Goal: Task Accomplishment & Management: Use online tool/utility

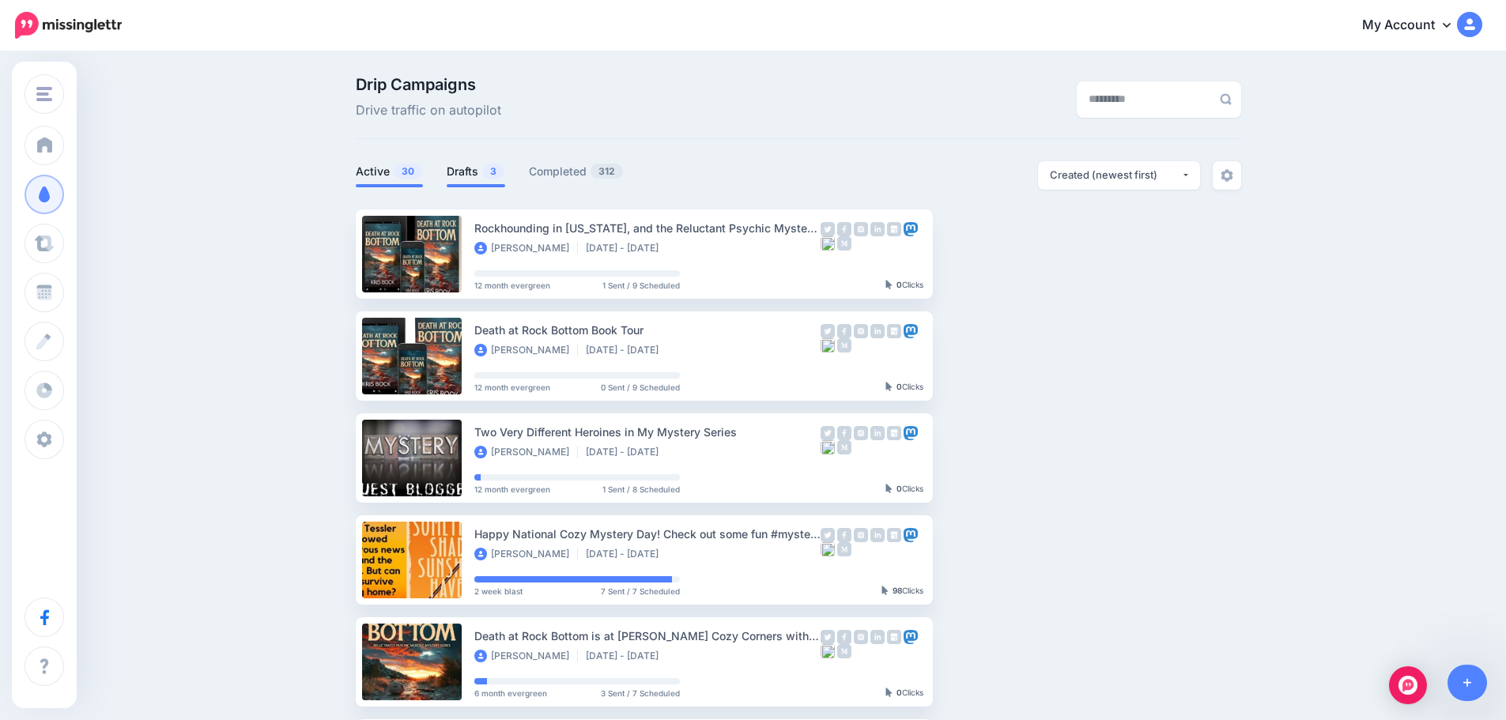
click at [484, 168] on link "Drafts 3" at bounding box center [476, 171] width 59 height 19
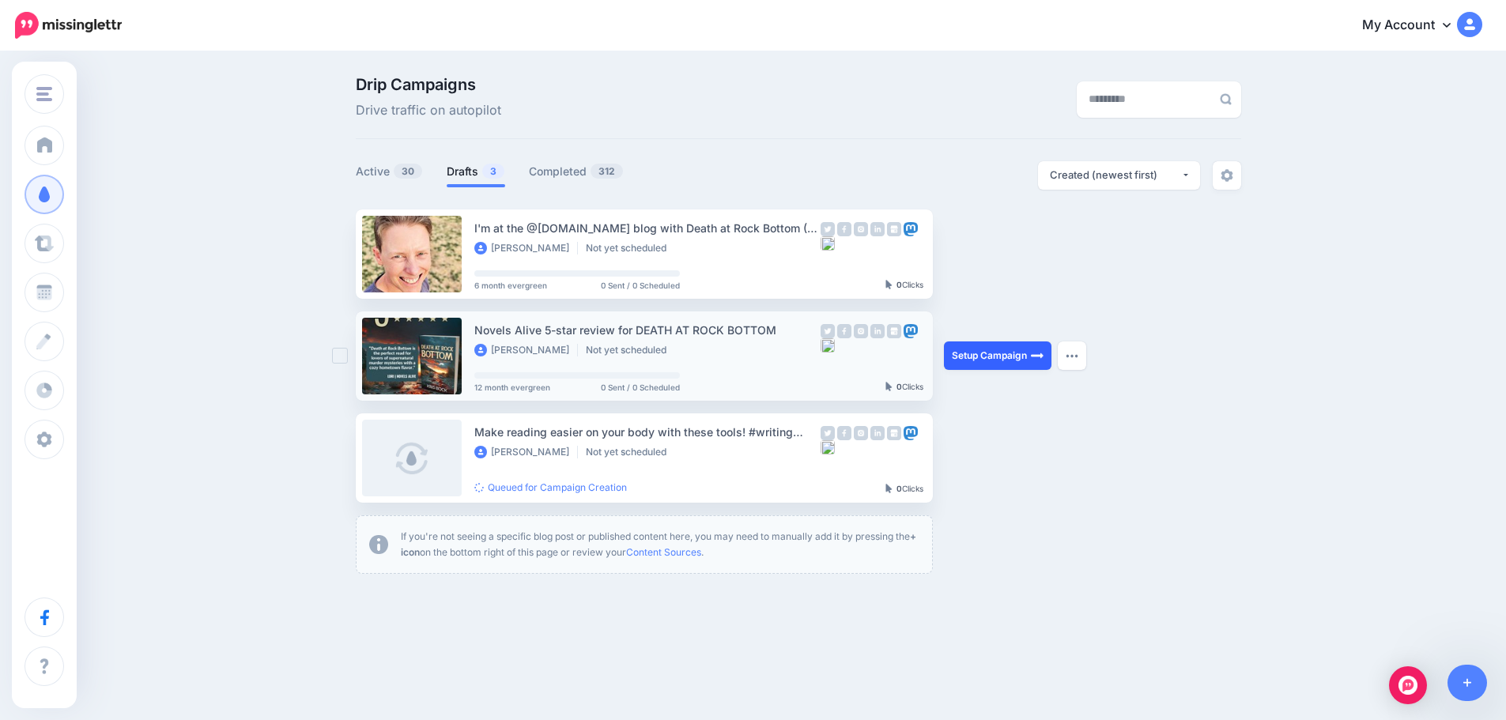
click at [1007, 354] on link "Setup Campaign" at bounding box center [998, 356] width 108 height 28
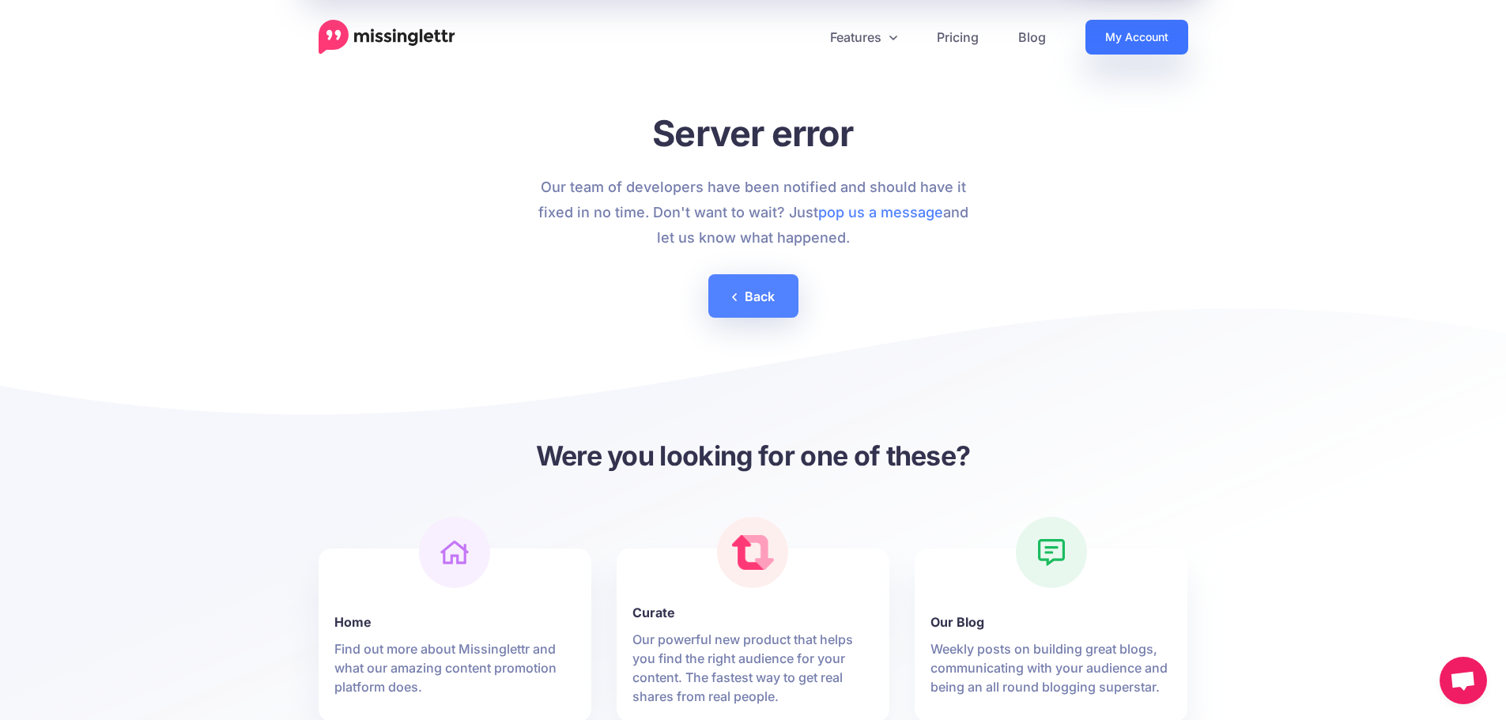
click at [1103, 34] on link "My Account" at bounding box center [1137, 37] width 103 height 35
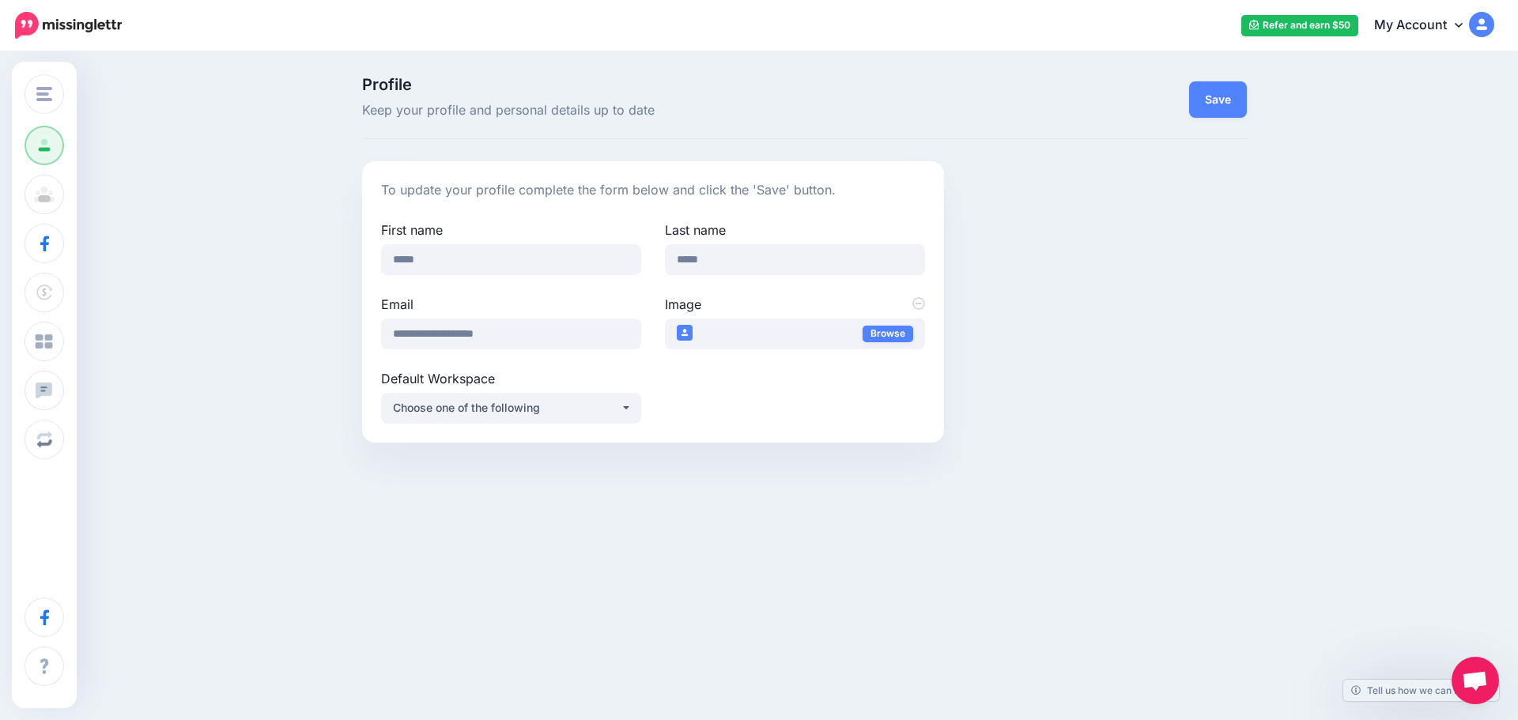
click at [51, 27] on img at bounding box center [68, 25] width 107 height 27
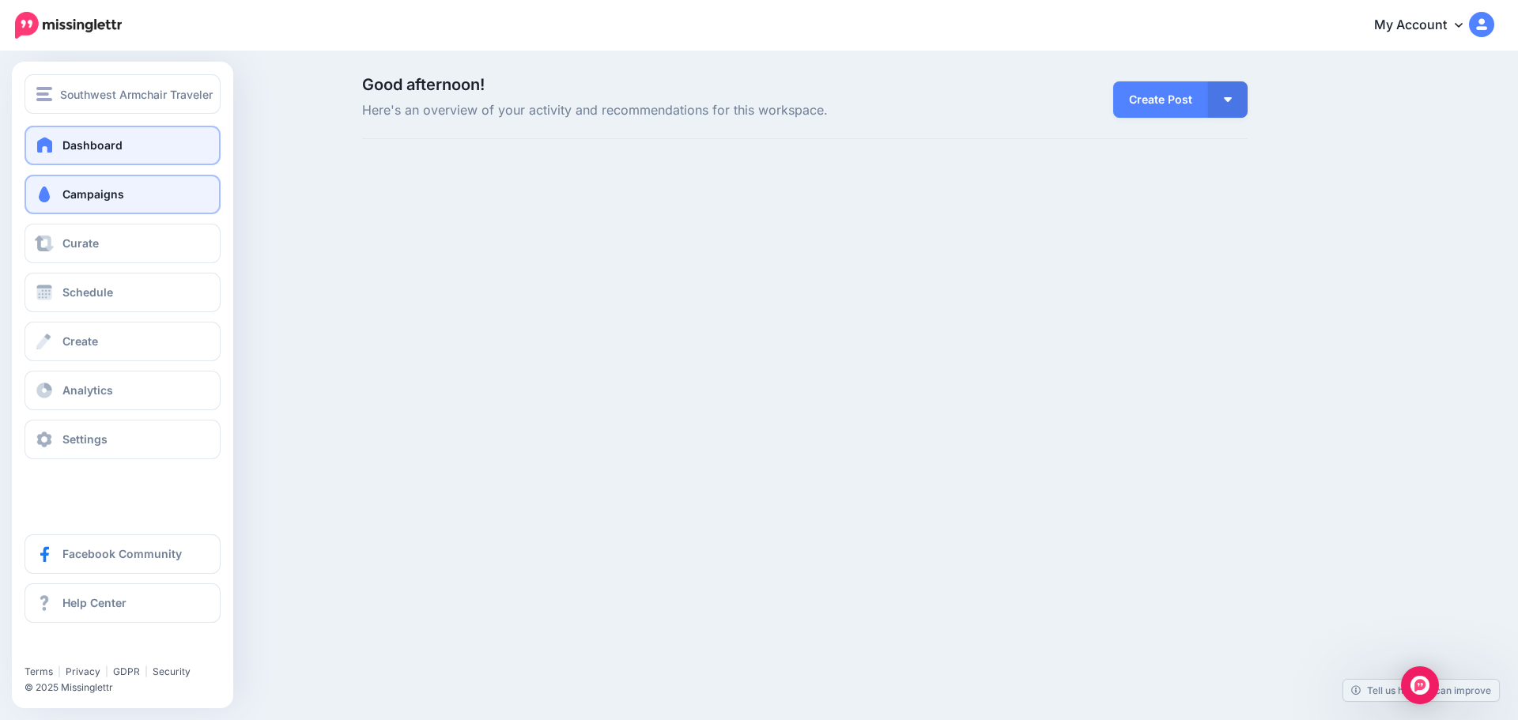
click at [105, 195] on span "Campaigns" at bounding box center [93, 193] width 62 height 13
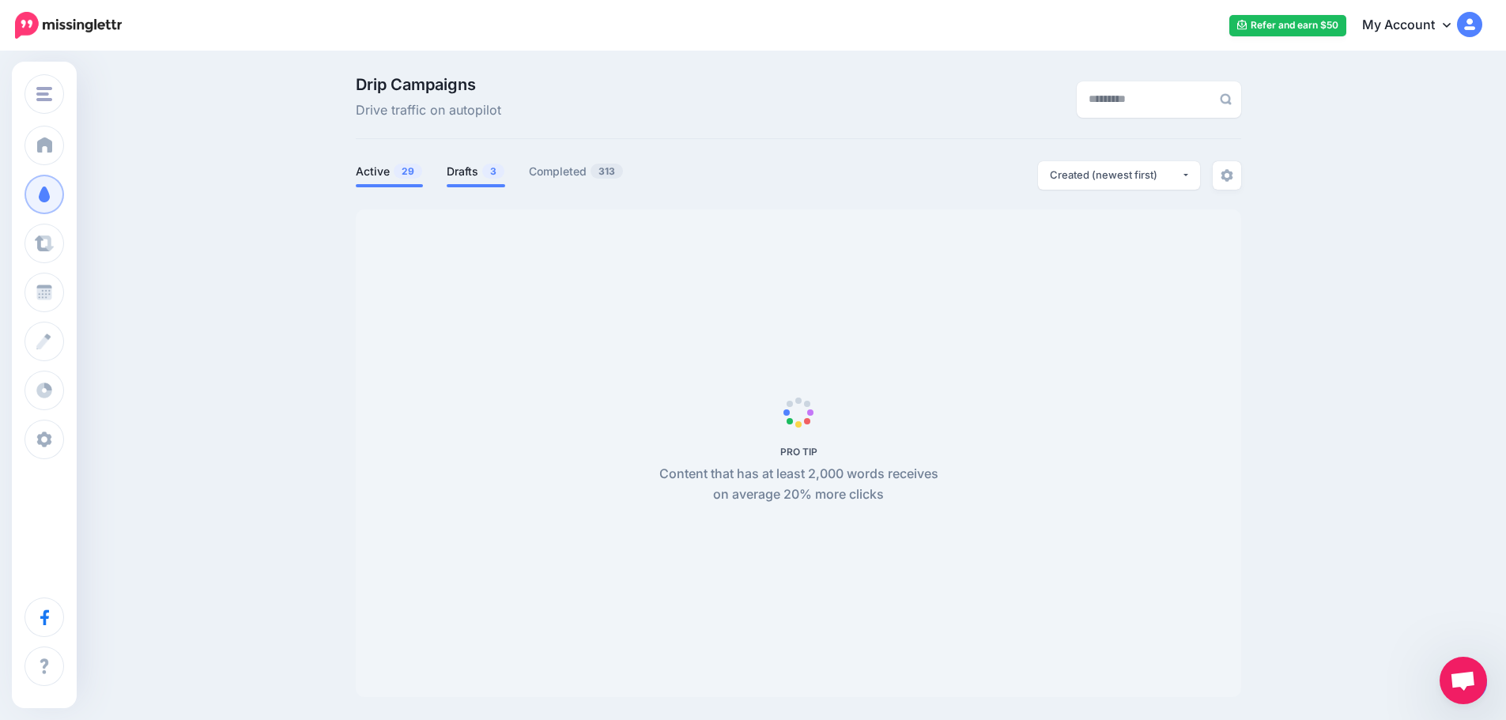
click at [493, 173] on span "3" at bounding box center [493, 171] width 22 height 15
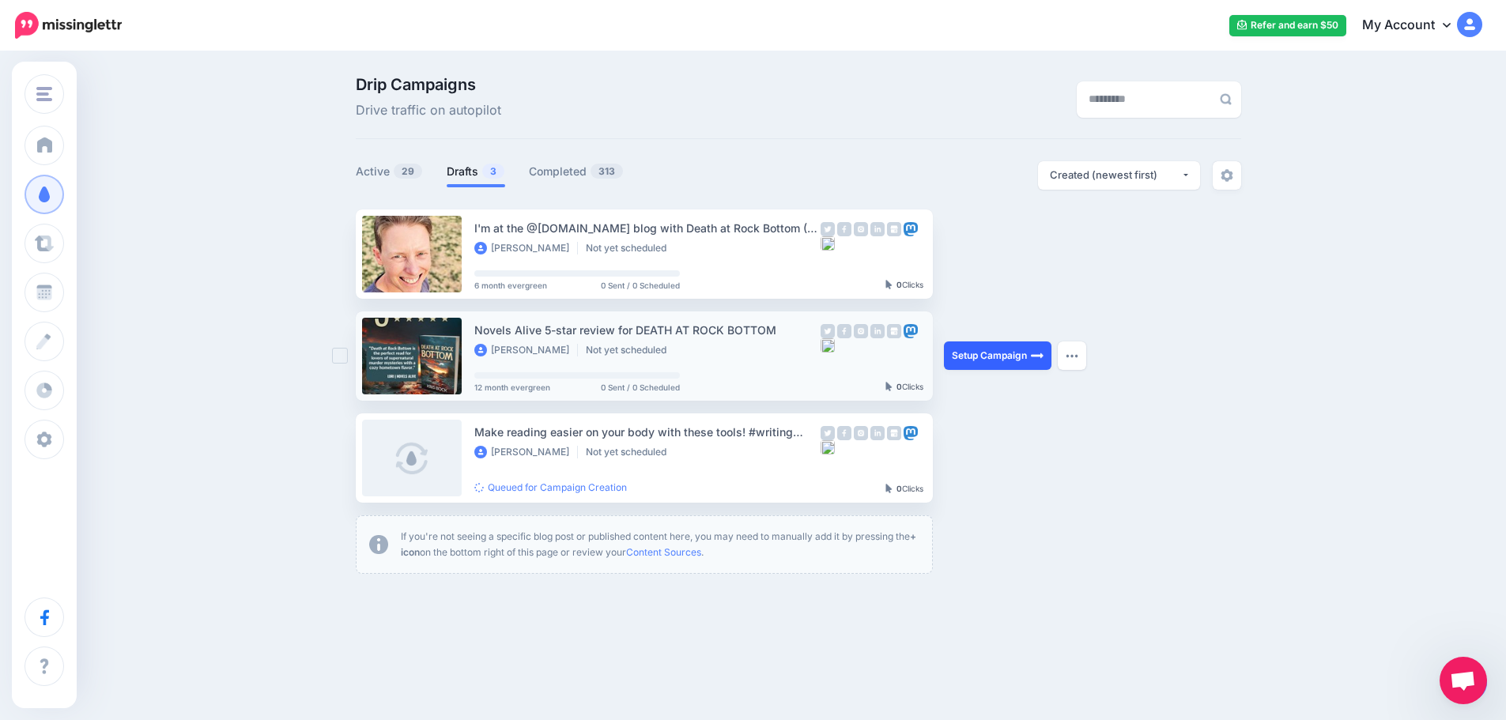
click at [974, 364] on link "Setup Campaign" at bounding box center [998, 356] width 108 height 28
